Goal: Information Seeking & Learning: Learn about a topic

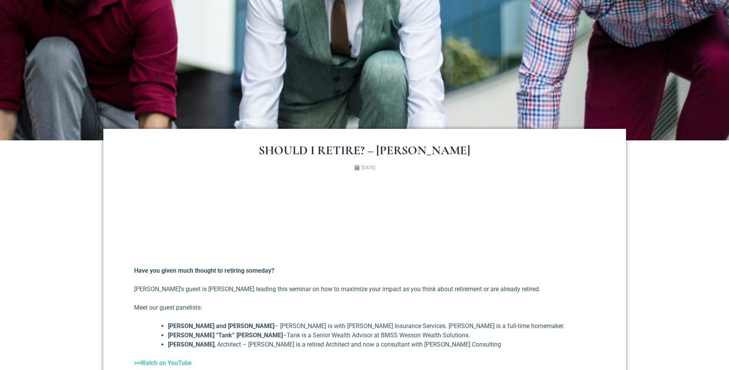
scroll to position [231, 0]
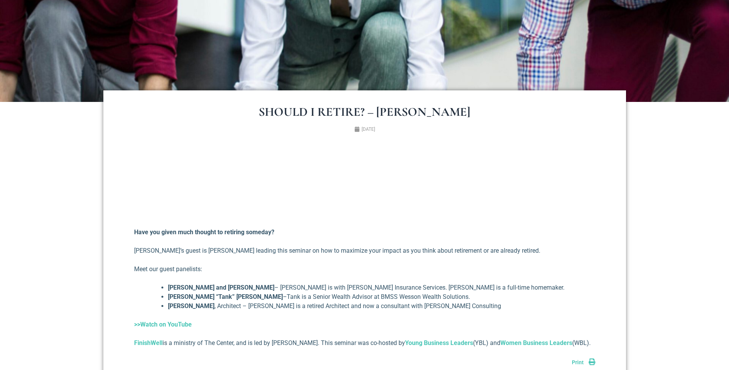
click at [178, 124] on div "Should I Retire? – [PERSON_NAME] [DATE] Have you given much thought to retiring…" at bounding box center [364, 236] width 523 height 292
drag, startPoint x: 178, startPoint y: 269, endPoint x: 178, endPoint y: 288, distance: 18.4
click at [178, 288] on div "Have you given much thought to retiring someday? [PERSON_NAME]’s guest is [PERS…" at bounding box center [364, 246] width 461 height 201
click at [178, 288] on strong "[PERSON_NAME] and [PERSON_NAME]" at bounding box center [221, 287] width 106 height 7
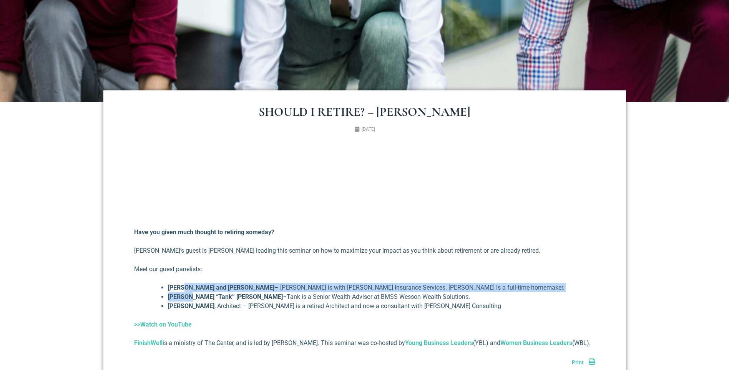
drag, startPoint x: 183, startPoint y: 287, endPoint x: 185, endPoint y: 300, distance: 13.9
click at [185, 300] on ul "[PERSON_NAME] and [PERSON_NAME] – [PERSON_NAME] is with [PERSON_NAME] Insurance…" at bounding box center [374, 297] width 443 height 28
drag, startPoint x: 185, startPoint y: 300, endPoint x: 177, endPoint y: 286, distance: 16.7
click at [185, 300] on li "[PERSON_NAME] “Tank” [PERSON_NAME] – Tank is a Senior Wealth Advisor at BMSS We…" at bounding box center [381, 296] width 427 height 9
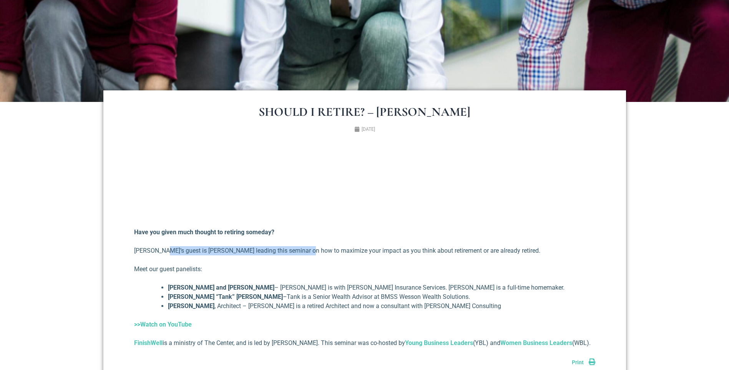
drag, startPoint x: 161, startPoint y: 250, endPoint x: 299, endPoint y: 250, distance: 137.6
click at [299, 250] on p "[PERSON_NAME]’s guest is [PERSON_NAME] leading this seminar on how to maximize …" at bounding box center [364, 250] width 461 height 9
drag, startPoint x: 299, startPoint y: 250, endPoint x: 400, endPoint y: 251, distance: 101.5
click at [400, 251] on p "[PERSON_NAME]’s guest is [PERSON_NAME] leading this seminar on how to maximize …" at bounding box center [364, 250] width 461 height 9
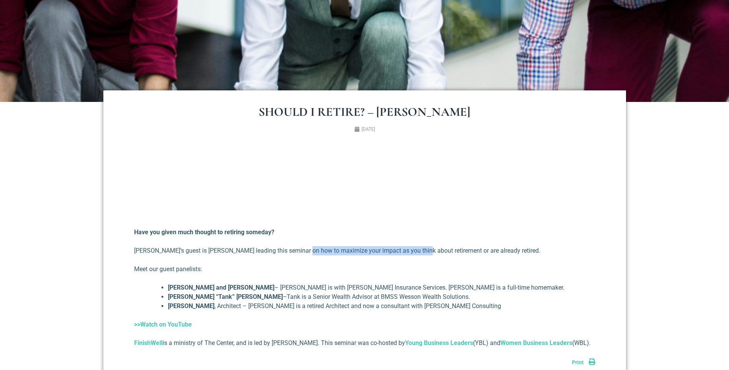
click at [400, 251] on p "[PERSON_NAME]’s guest is [PERSON_NAME] leading this seminar on how to maximize …" at bounding box center [364, 250] width 461 height 9
drag, startPoint x: 400, startPoint y: 251, endPoint x: 511, endPoint y: 251, distance: 111.1
click at [511, 251] on p "[PERSON_NAME]’s guest is [PERSON_NAME] leading this seminar on how to maximize …" at bounding box center [364, 250] width 461 height 9
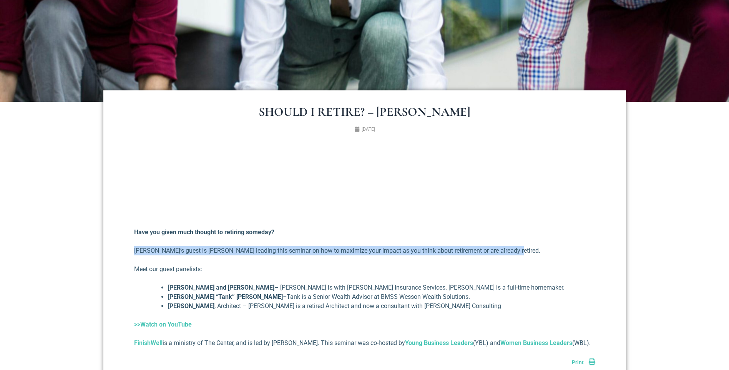
drag, startPoint x: 536, startPoint y: 251, endPoint x: 131, endPoint y: 252, distance: 405.0
click at [131, 252] on div "Should I Retire? – [PERSON_NAME] [DATE] Have you given much thought to retiring…" at bounding box center [364, 236] width 523 height 292
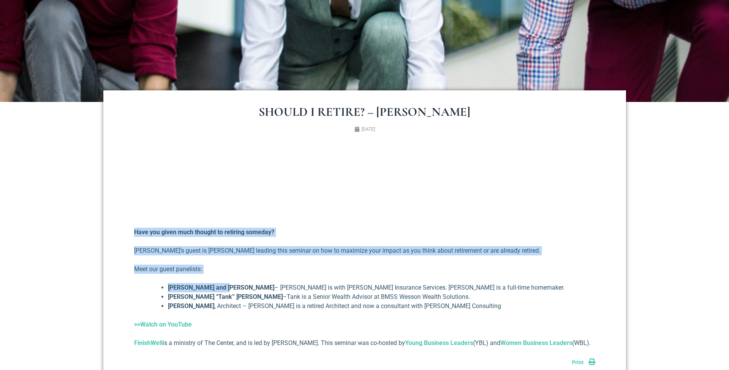
drag, startPoint x: 128, startPoint y: 234, endPoint x: 225, endPoint y: 277, distance: 105.5
click at [225, 277] on div "Should I Retire? – [PERSON_NAME] [DATE] Have you given much thought to retiring…" at bounding box center [364, 236] width 523 height 292
click at [225, 277] on div "Have you given much thought to retiring someday? [PERSON_NAME]’s guest is [PERS…" at bounding box center [364, 246] width 461 height 201
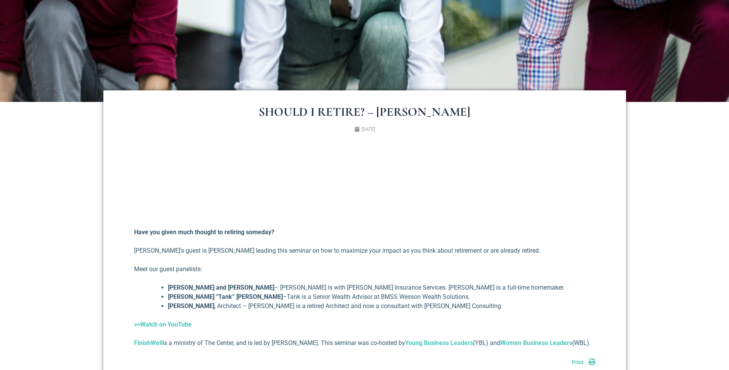
click at [671, 270] on section "Should I Retire? – [PERSON_NAME] [DATE] Have you given much thought to retiring…" at bounding box center [364, 236] width 729 height 269
click at [464, 259] on div "Have you given much thought to retiring someday? [PERSON_NAME]’s guest is [PERS…" at bounding box center [364, 246] width 461 height 201
click at [240, 131] on ul "[DATE]" at bounding box center [364, 129] width 467 height 7
click at [248, 138] on div "Should I Retire? – [PERSON_NAME] [DATE] Have you given much thought to retiring…" at bounding box center [364, 236] width 523 height 292
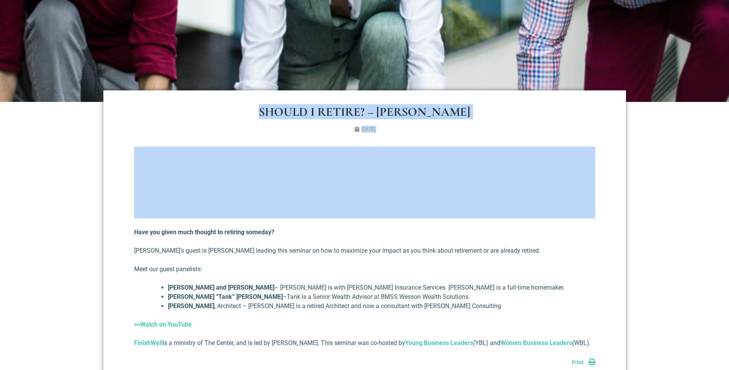
drag, startPoint x: 261, startPoint y: 112, endPoint x: 505, endPoint y: 141, distance: 245.8
click at [505, 141] on div "Should I Retire? – [PERSON_NAME] [DATE] Have you given much thought to retiring…" at bounding box center [364, 236] width 523 height 292
click at [505, 141] on div "Have you given much thought to retiring someday? [PERSON_NAME]’s guest is [PERS…" at bounding box center [364, 253] width 461 height 226
drag, startPoint x: 478, startPoint y: 143, endPoint x: 245, endPoint y: 110, distance: 234.8
click at [245, 110] on div "Should I Retire? – [PERSON_NAME] [DATE] Have you given much thought to retiring…" at bounding box center [364, 236] width 523 height 292
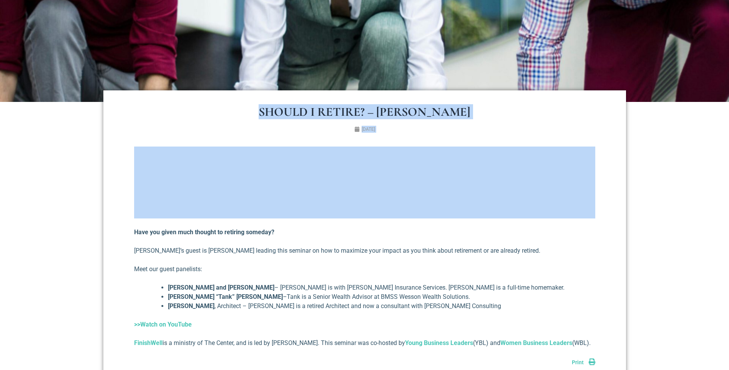
click at [245, 110] on h1 "Should I Retire? – [PERSON_NAME]" at bounding box center [364, 112] width 461 height 12
drag, startPoint x: 262, startPoint y: 111, endPoint x: 427, endPoint y: 139, distance: 166.3
click at [427, 139] on div "Should I Retire? – [PERSON_NAME] [DATE] Have you given much thought to retiring…" at bounding box center [364, 236] width 523 height 292
